Goal: Transaction & Acquisition: Subscribe to service/newsletter

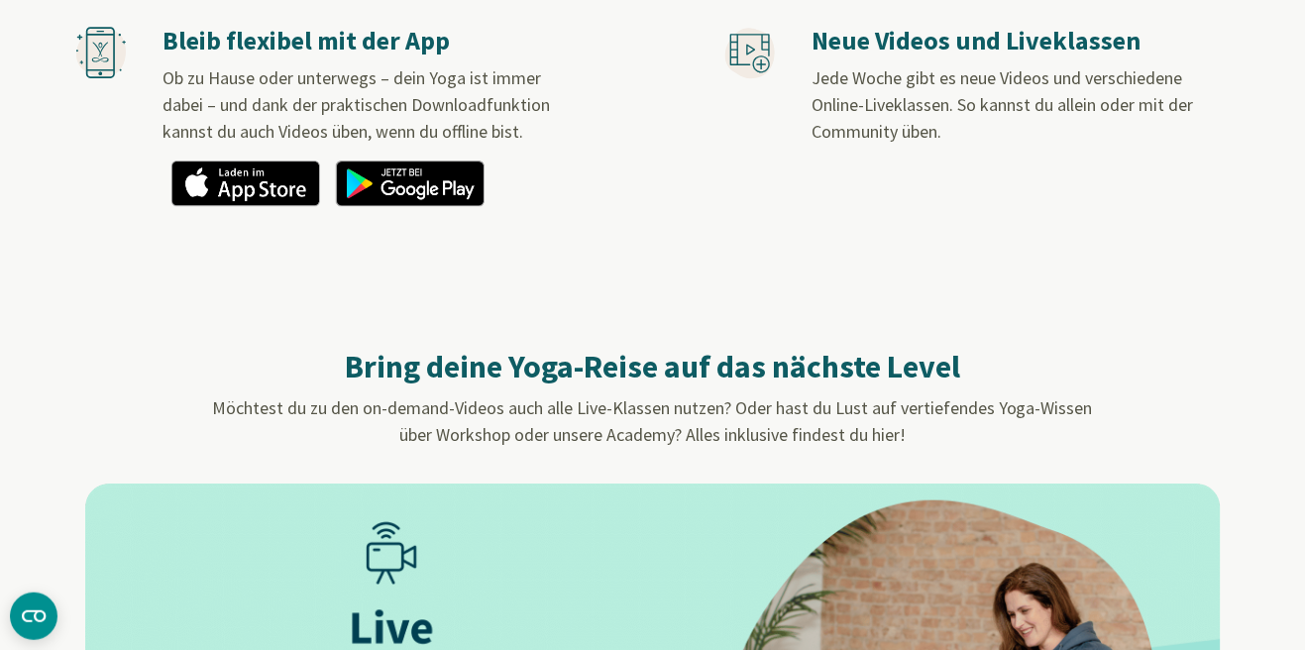
scroll to position [1502, 0]
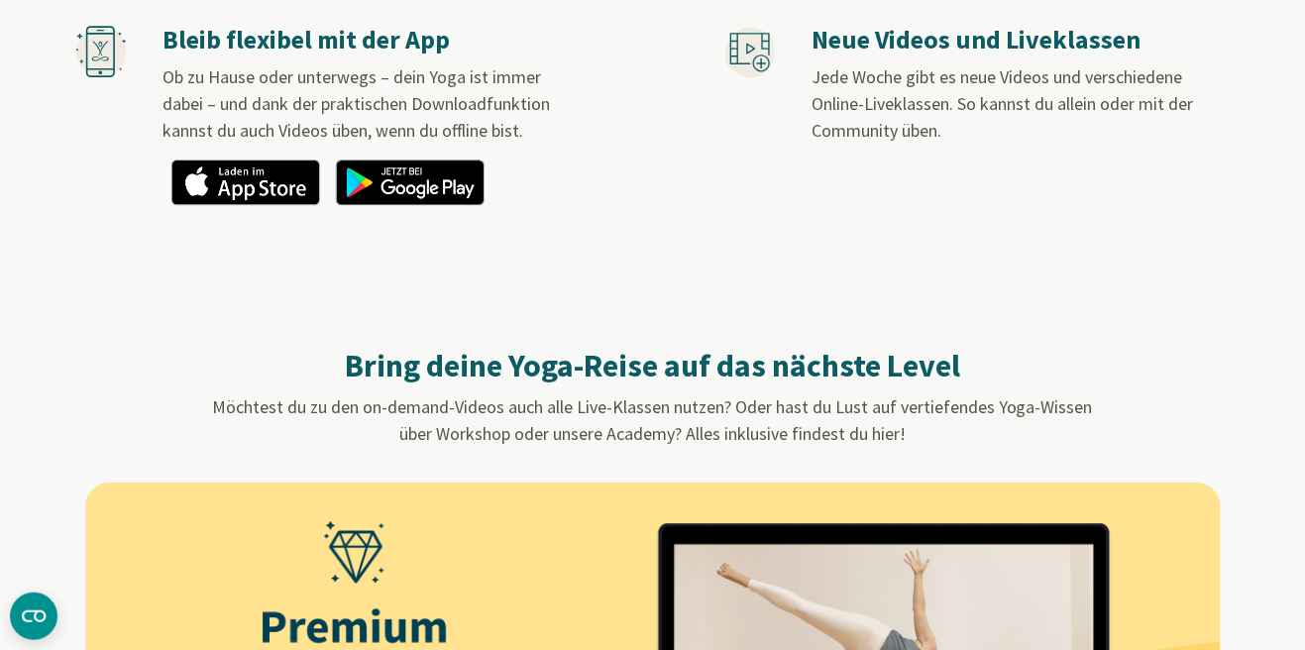
click at [443, 176] on img at bounding box center [410, 183] width 149 height 46
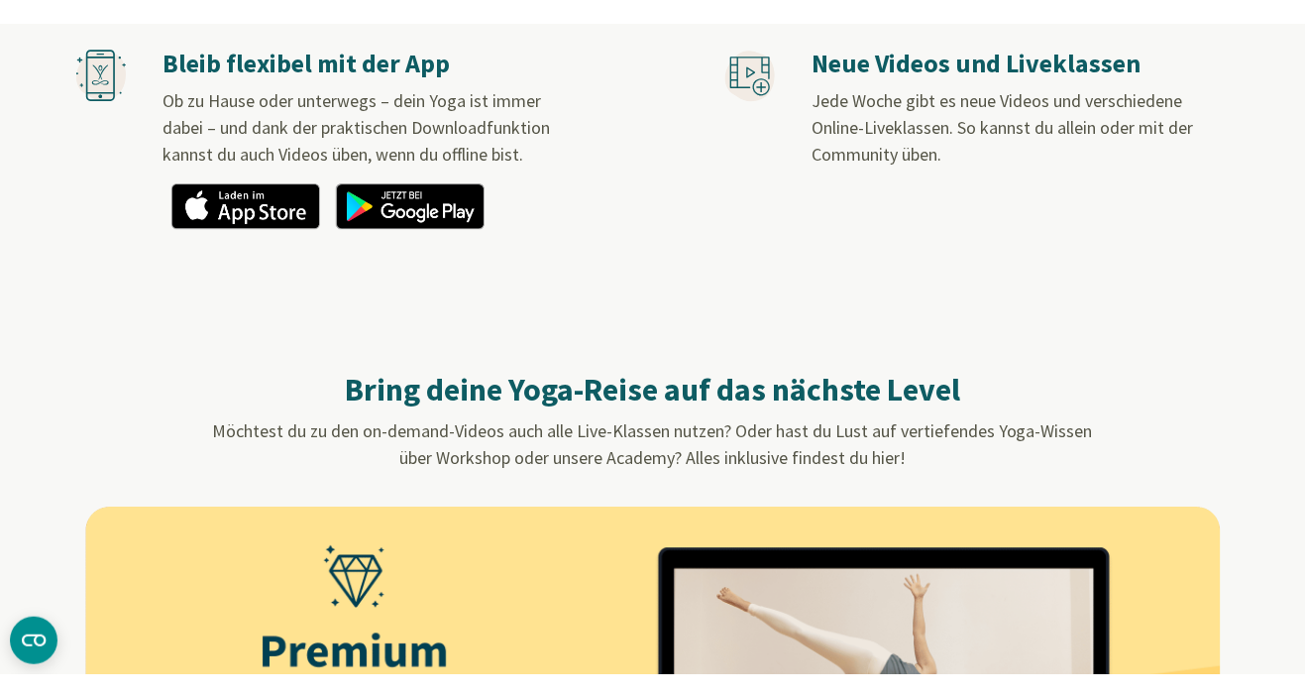
scroll to position [1597, 0]
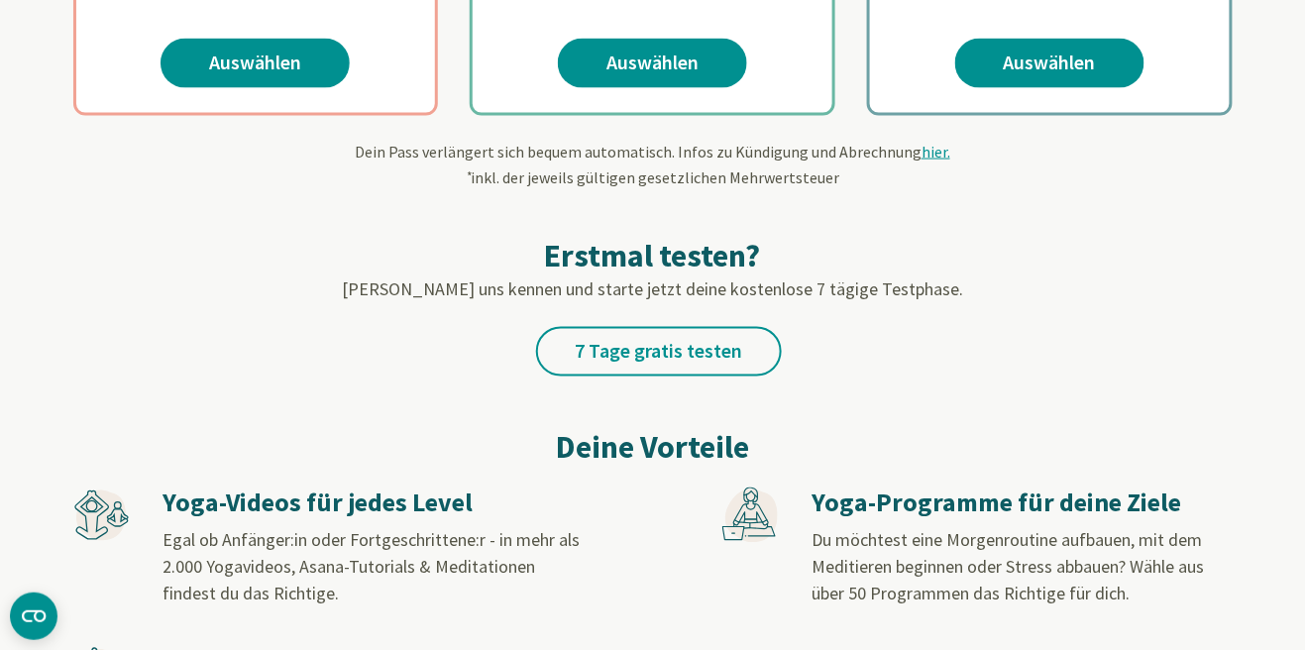
scroll to position [733, 0]
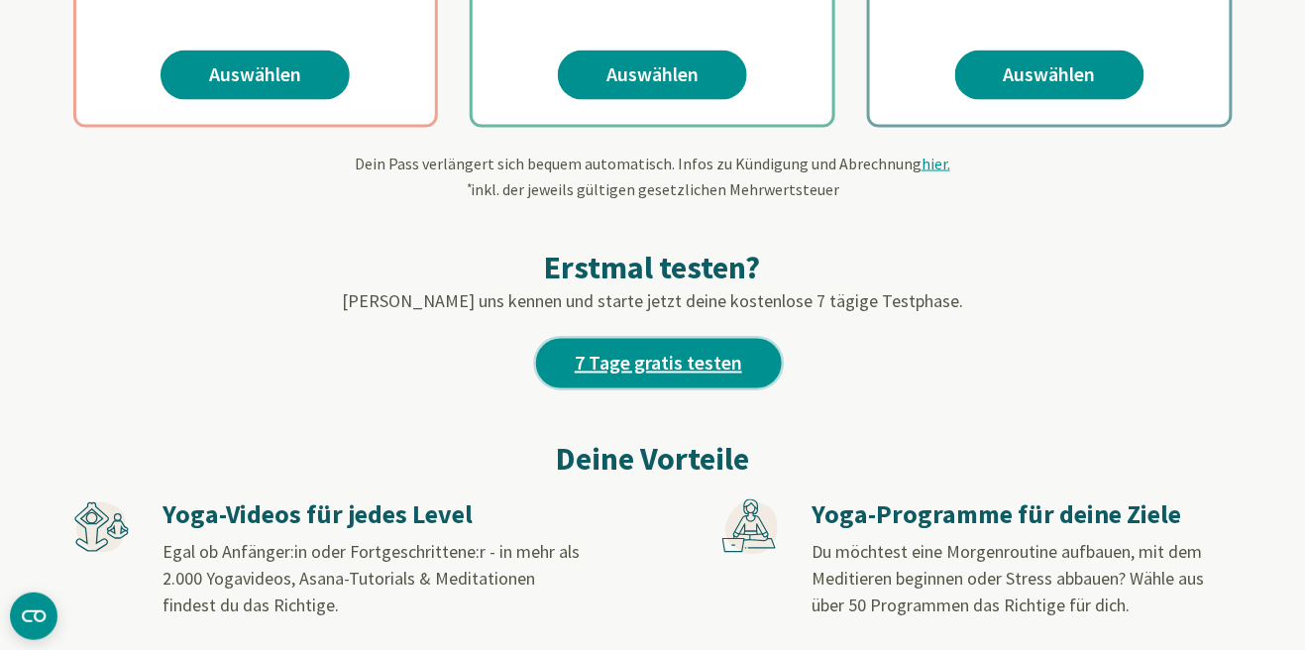
click at [702, 354] on link "7 Tage gratis testen" at bounding box center [659, 364] width 246 height 50
